Goal: Task Accomplishment & Management: Complete application form

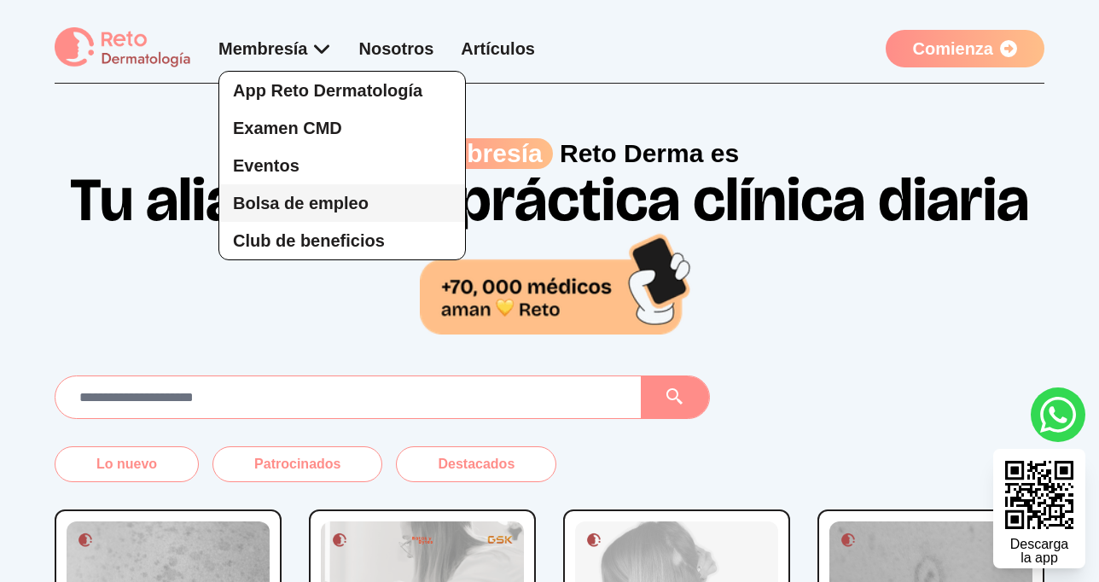
click at [320, 199] on span "Bolsa de empleo" at bounding box center [301, 203] width 136 height 19
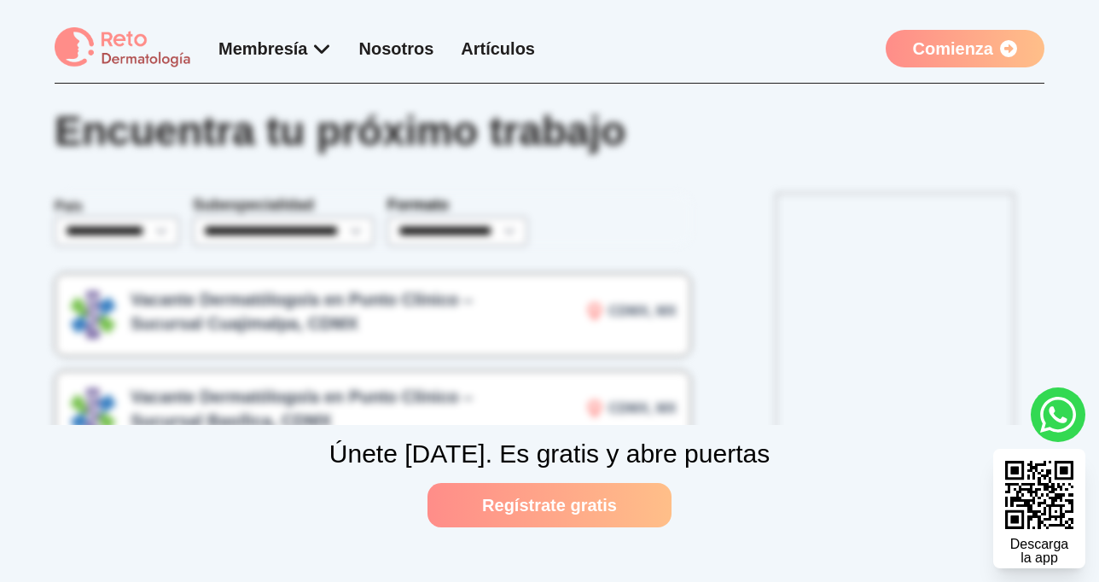
click at [957, 48] on link "Comienza" at bounding box center [964, 49] width 159 height 38
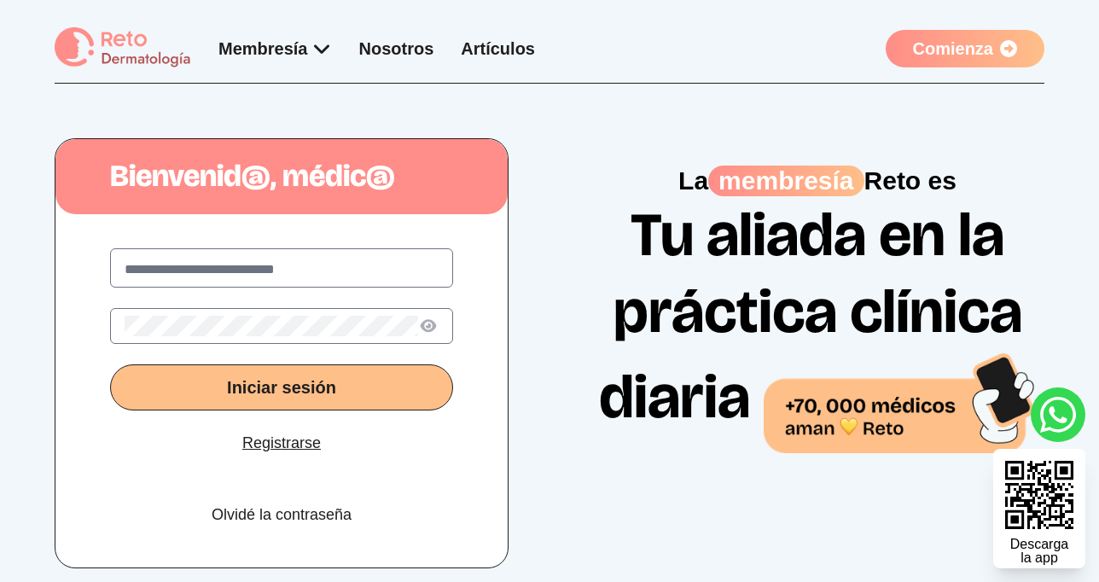
click at [251, 268] on input "text" at bounding box center [282, 269] width 314 height 20
click at [264, 270] on input "text" at bounding box center [282, 269] width 314 height 20
type input "**********"
click at [293, 394] on span "Iniciar sesión" at bounding box center [281, 387] width 109 height 19
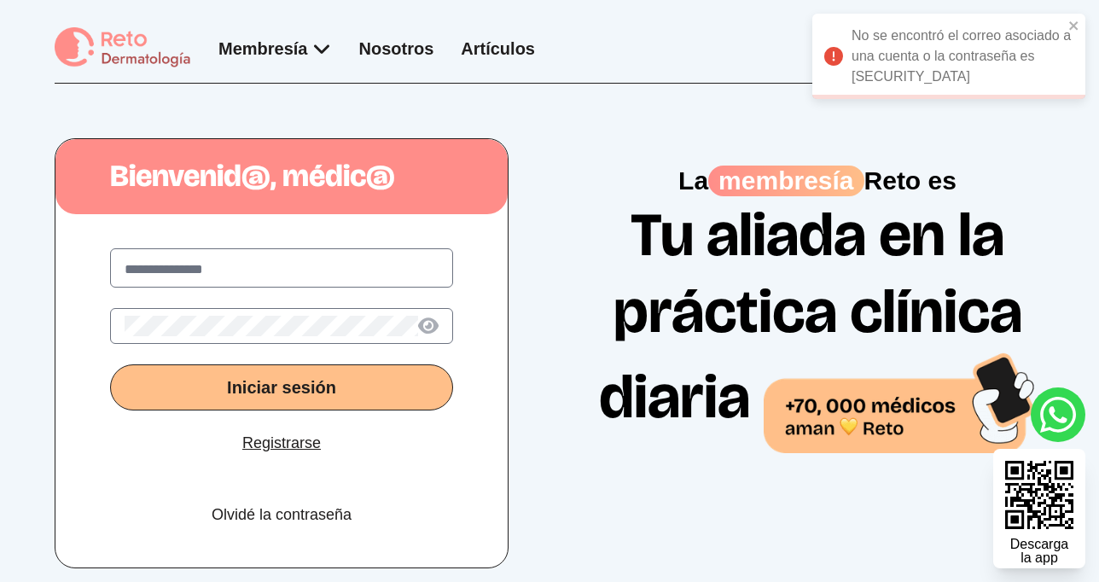
click at [435, 322] on icon at bounding box center [428, 325] width 20 height 19
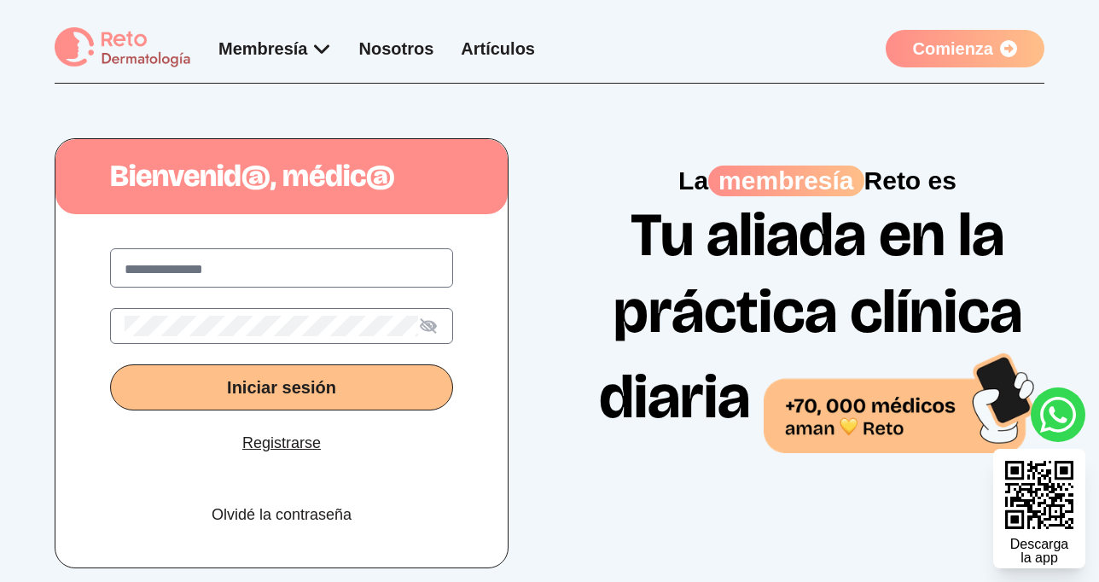
click at [185, 385] on button "Iniciar sesión" at bounding box center [281, 387] width 343 height 46
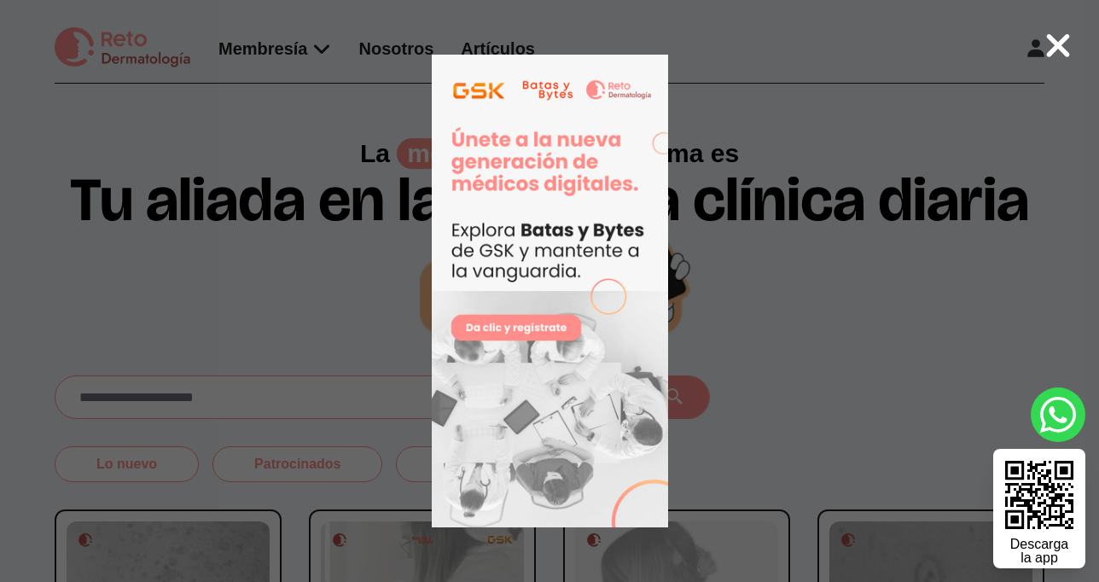
click at [1060, 42] on icon at bounding box center [1058, 45] width 23 height 23
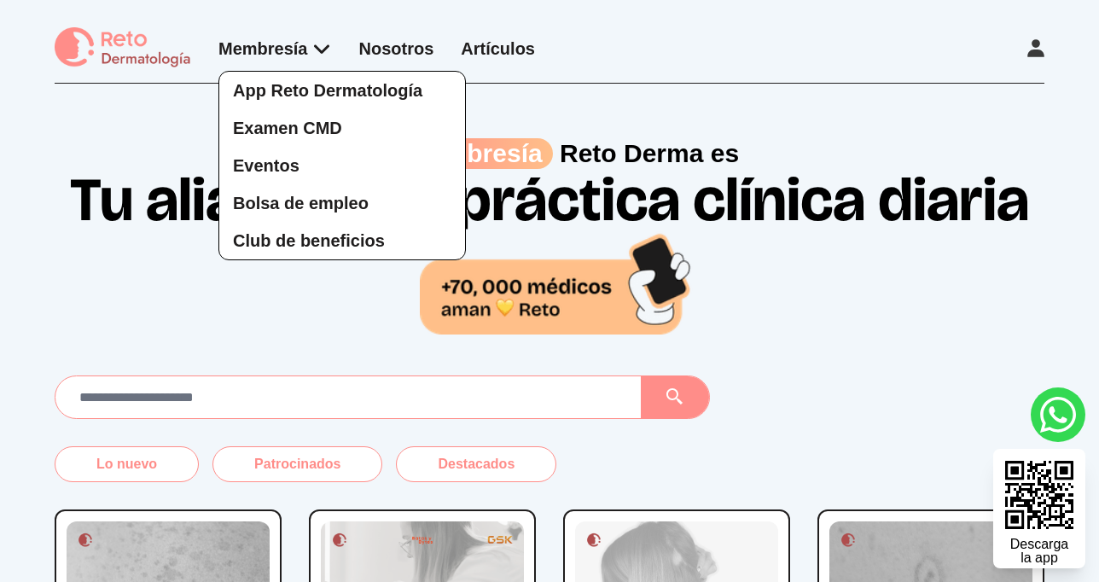
click at [296, 43] on div "App Reto Dermatología Examen CMD Eventos Bolsa de empleo Club de beneficios" at bounding box center [274, 148] width 113 height 223
click at [293, 211] on span "Bolsa de empleo" at bounding box center [301, 203] width 136 height 19
